Goal: Information Seeking & Learning: Learn about a topic

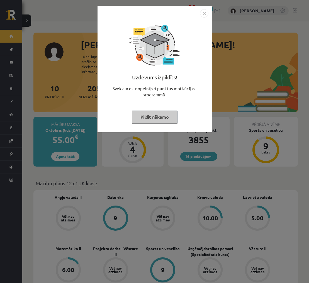
click at [205, 13] on img "Close" at bounding box center [204, 13] width 8 height 8
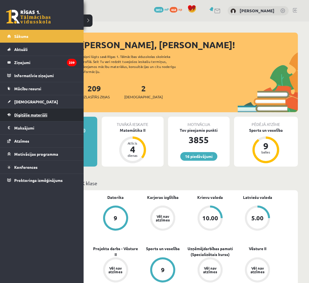
click at [8, 115] on link "Digitālie materiāli" at bounding box center [41, 114] width 69 height 13
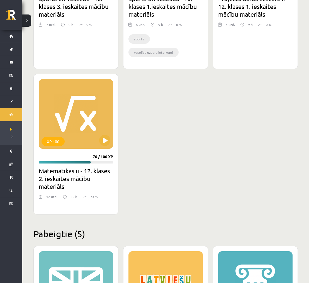
scroll to position [608, 0]
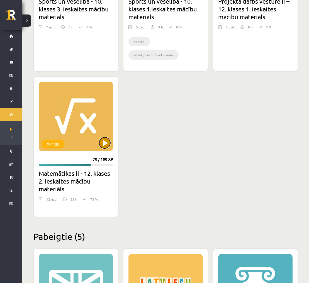
click at [102, 145] on button at bounding box center [104, 142] width 11 height 11
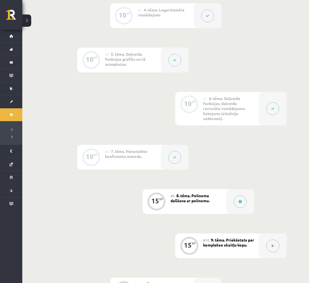
scroll to position [330, 0]
click at [240, 199] on button at bounding box center [240, 201] width 13 height 13
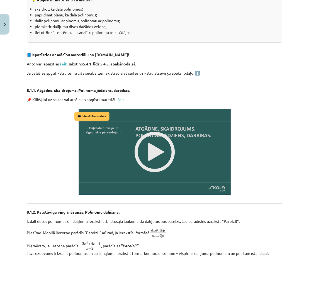
scroll to position [136, 0]
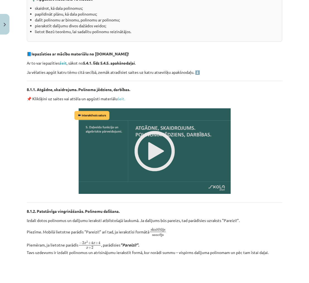
click at [159, 145] on img at bounding box center [154, 151] width 163 height 92
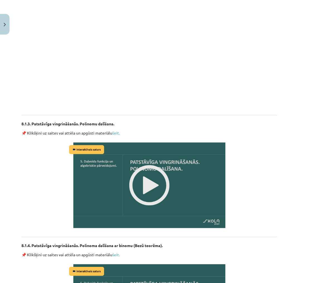
scroll to position [487, 5]
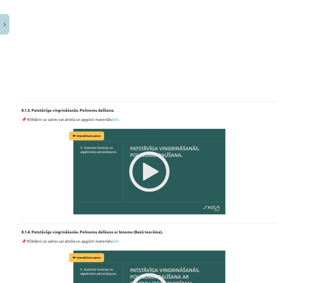
click at [150, 169] on img at bounding box center [149, 172] width 163 height 92
